Goal: Find specific page/section: Find specific page/section

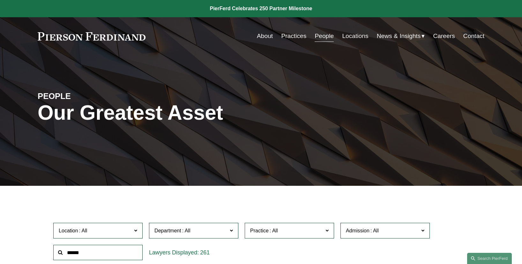
click at [329, 37] on link "People" at bounding box center [324, 36] width 19 height 12
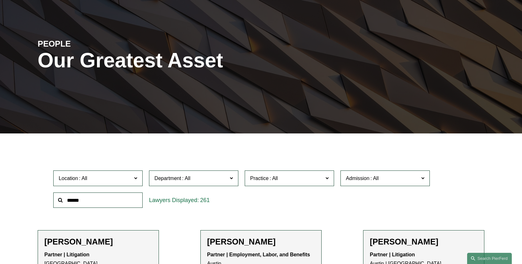
scroll to position [72, 0]
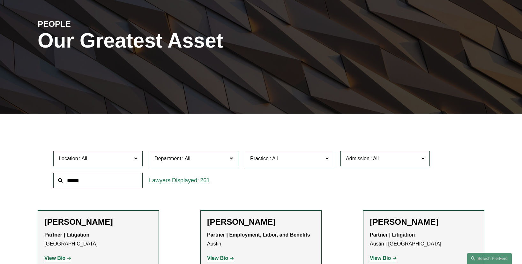
click at [105, 185] on input "text" at bounding box center [97, 181] width 89 height 16
type input "*****"
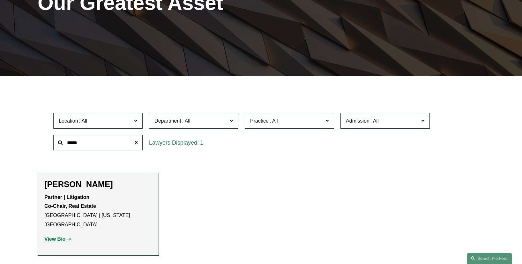
scroll to position [110, 0]
click at [57, 236] on strong "View Bio" at bounding box center [54, 238] width 21 height 5
